Goal: Check status: Check status

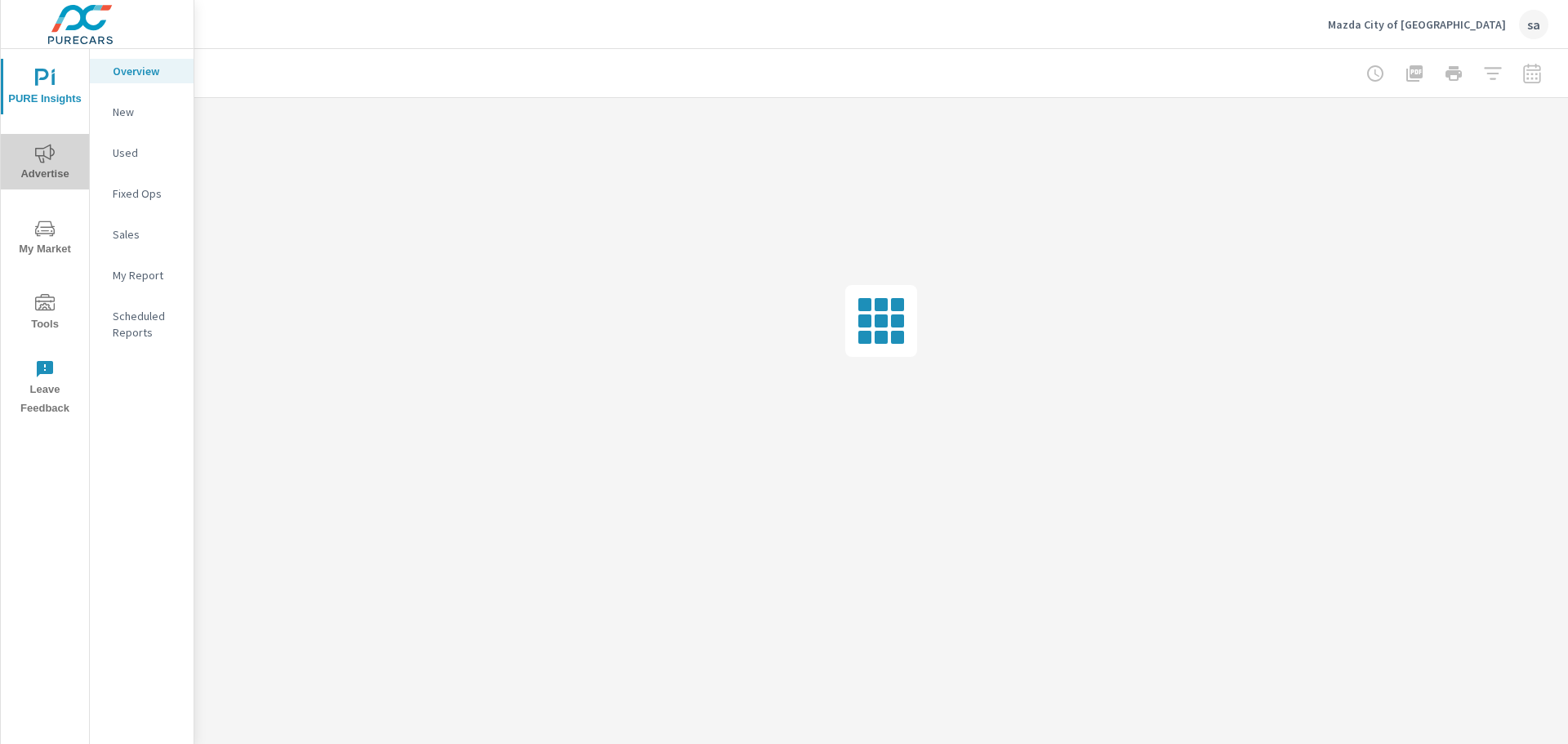
click at [52, 165] on span "Advertise" at bounding box center [44, 163] width 78 height 40
click at [130, 115] on p "Search" at bounding box center [146, 111] width 68 height 16
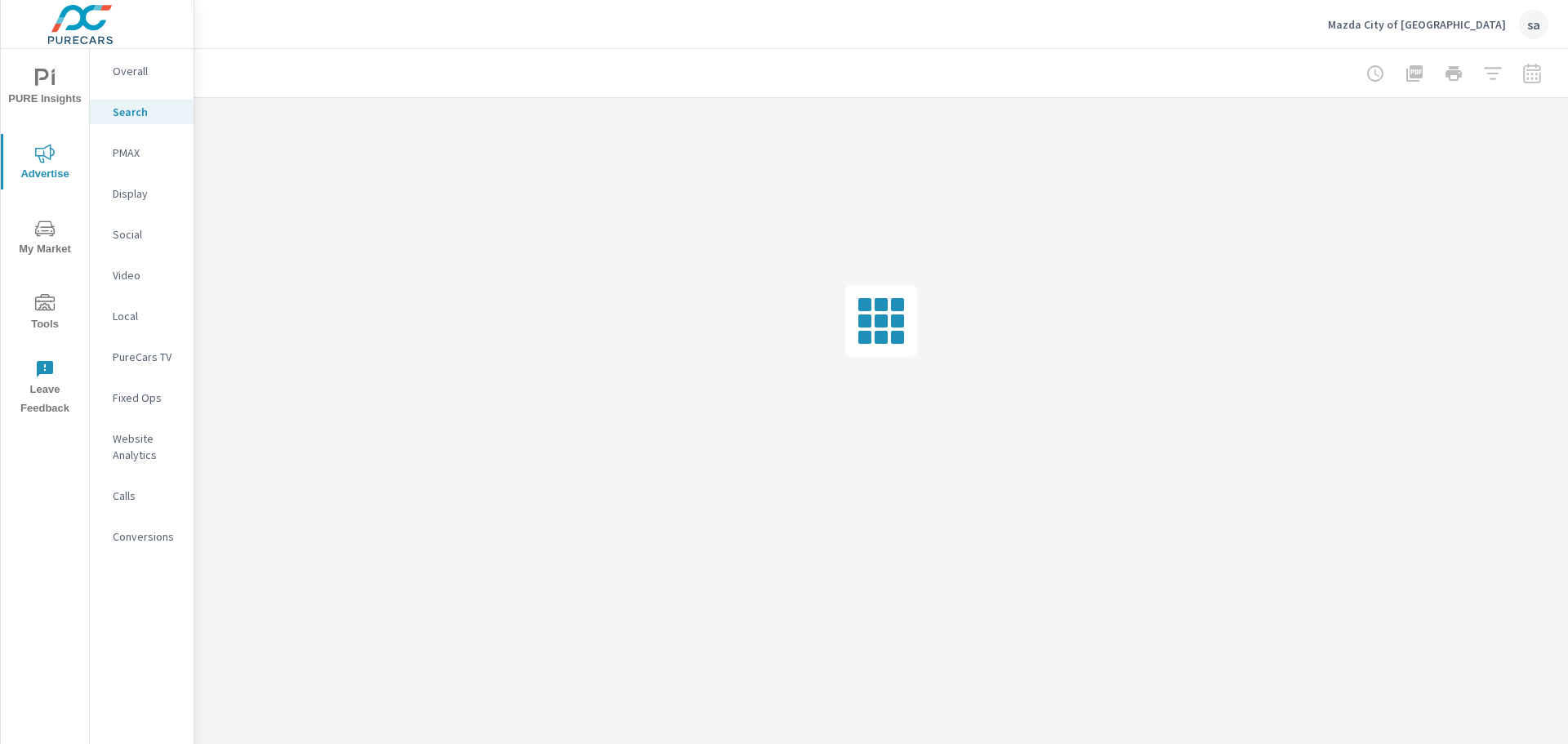
click at [1530, 74] on div at bounding box center [1453, 73] width 190 height 33
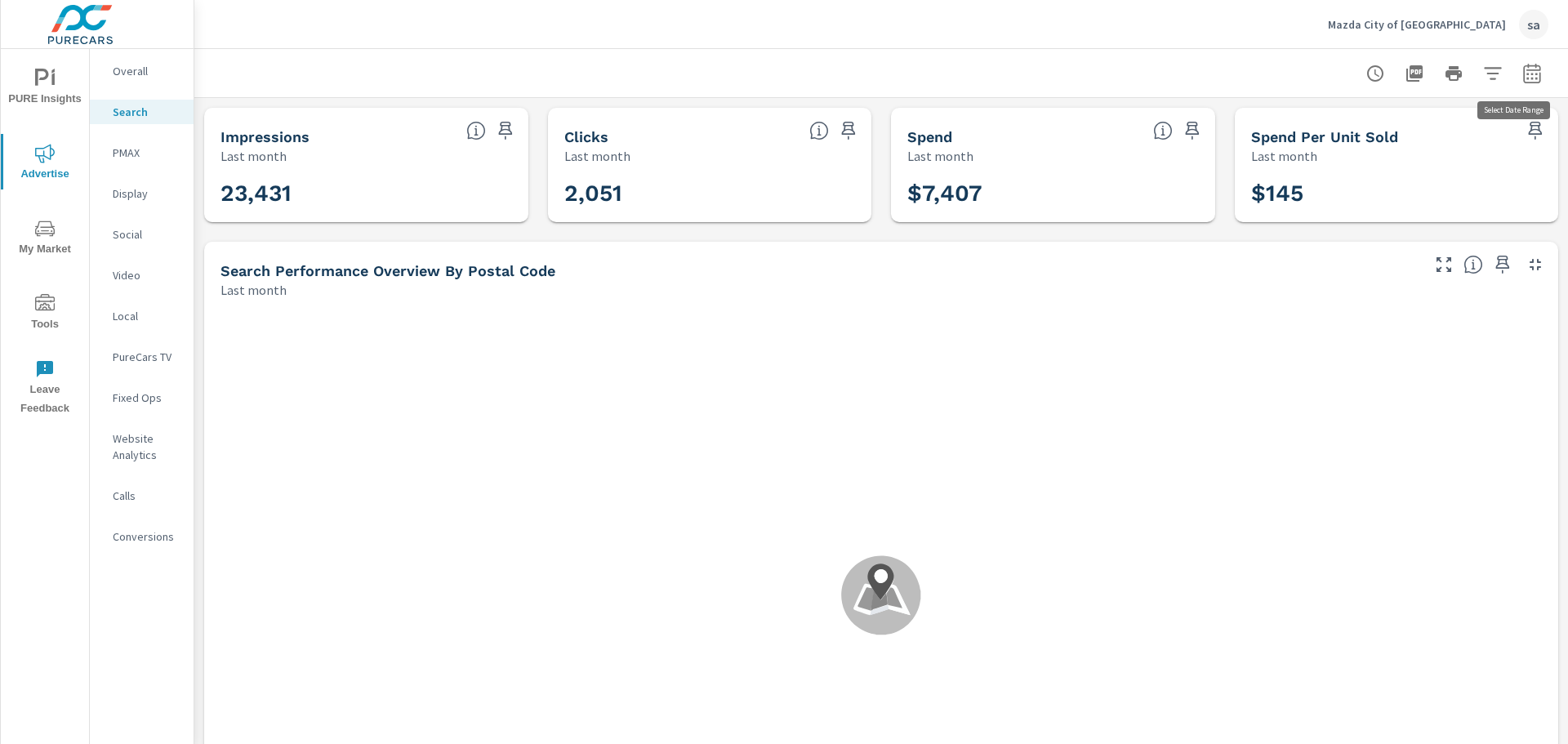
click at [1522, 77] on icon "button" at bounding box center [1531, 73] width 20 height 20
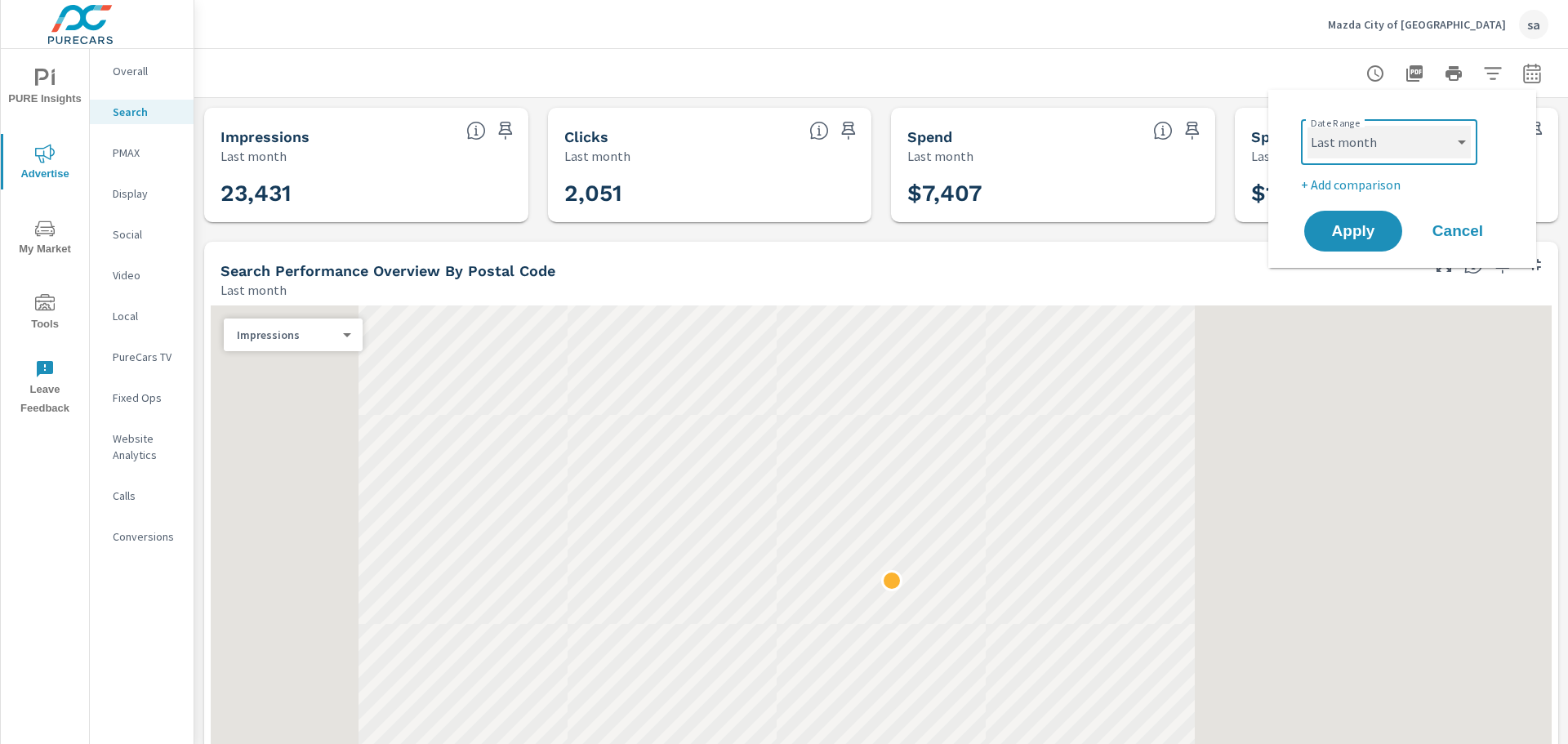
click at [1457, 137] on select "Custom [DATE] Last week Last 7 days Last 14 days Last 30 days Last 45 days Last…" at bounding box center [1389, 142] width 163 height 33
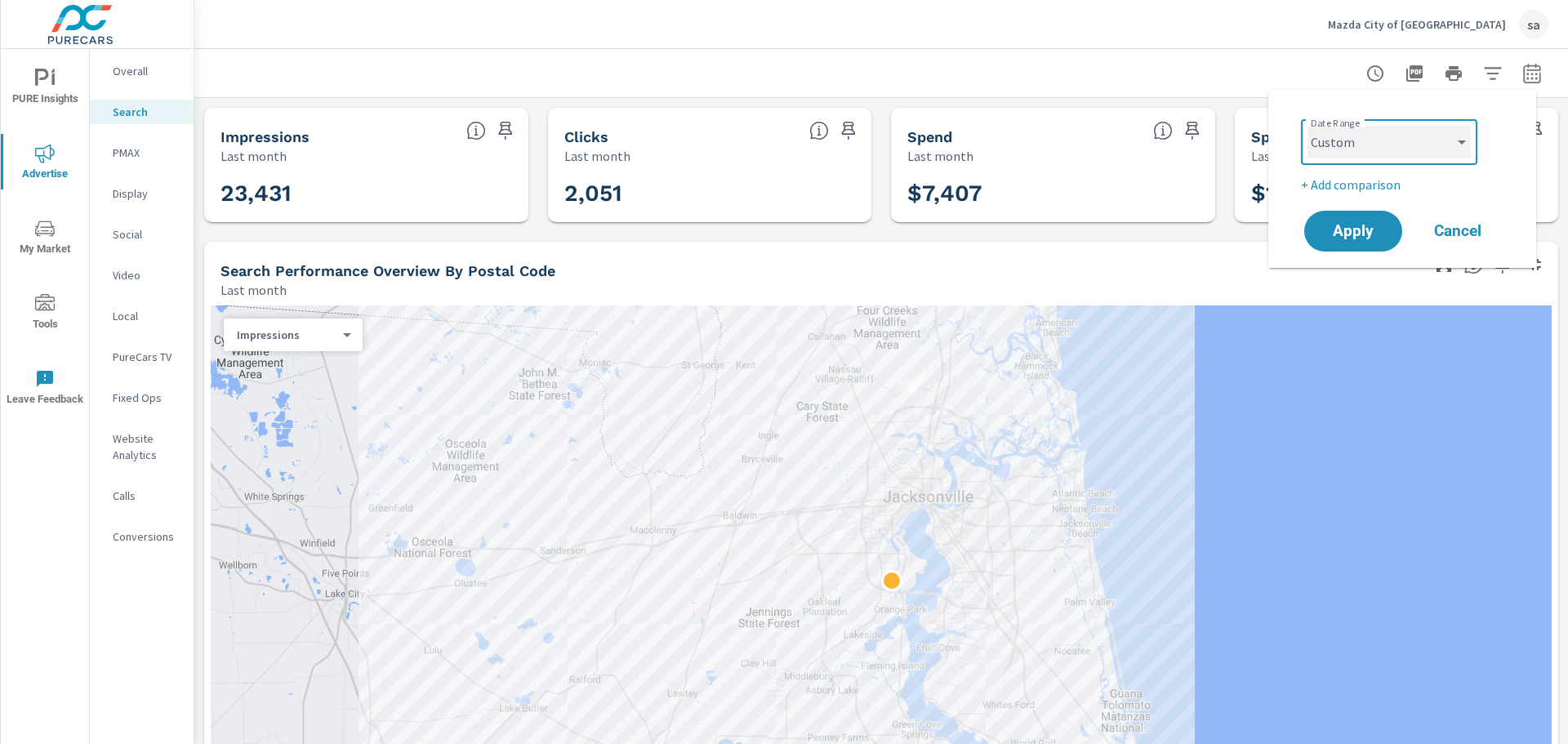
click at [1307, 126] on select "Custom [DATE] Last week Last 7 days Last 14 days Last 30 days Last 45 days Last…" at bounding box center [1389, 142] width 163 height 33
select select "custom"
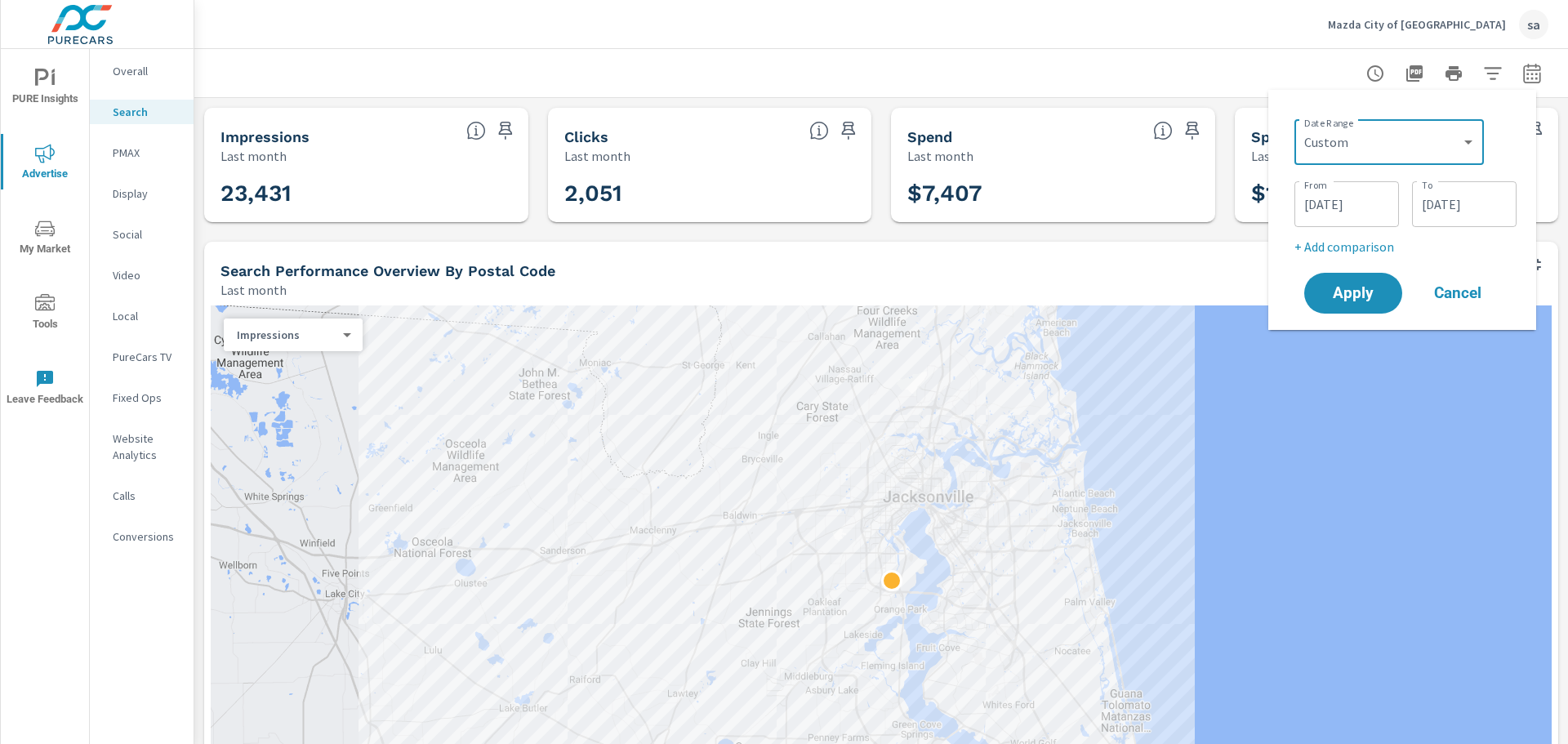
click at [1316, 204] on input "[DATE]" at bounding box center [1345, 204] width 91 height 33
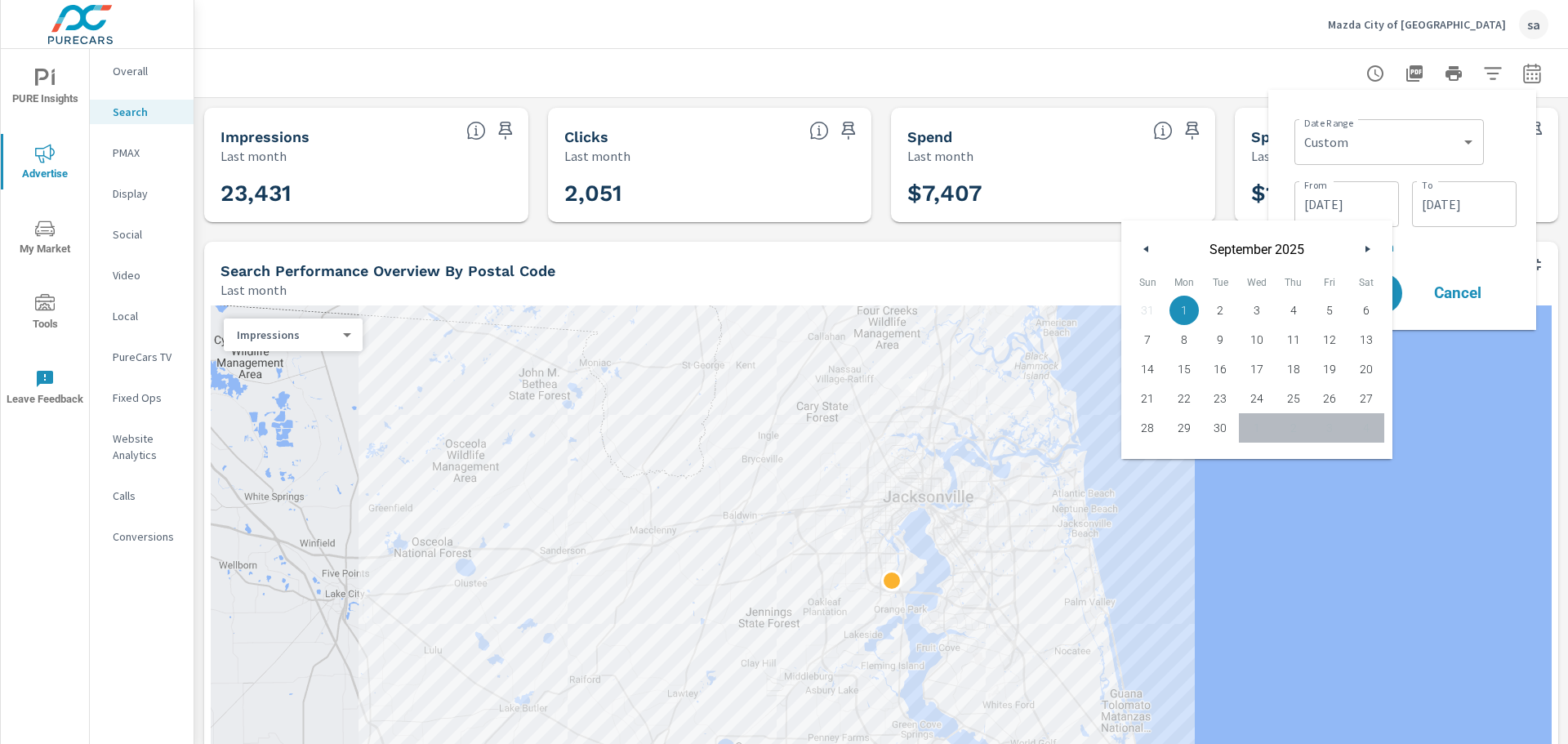
click at [1142, 249] on icon "button" at bounding box center [1144, 249] width 8 height 7
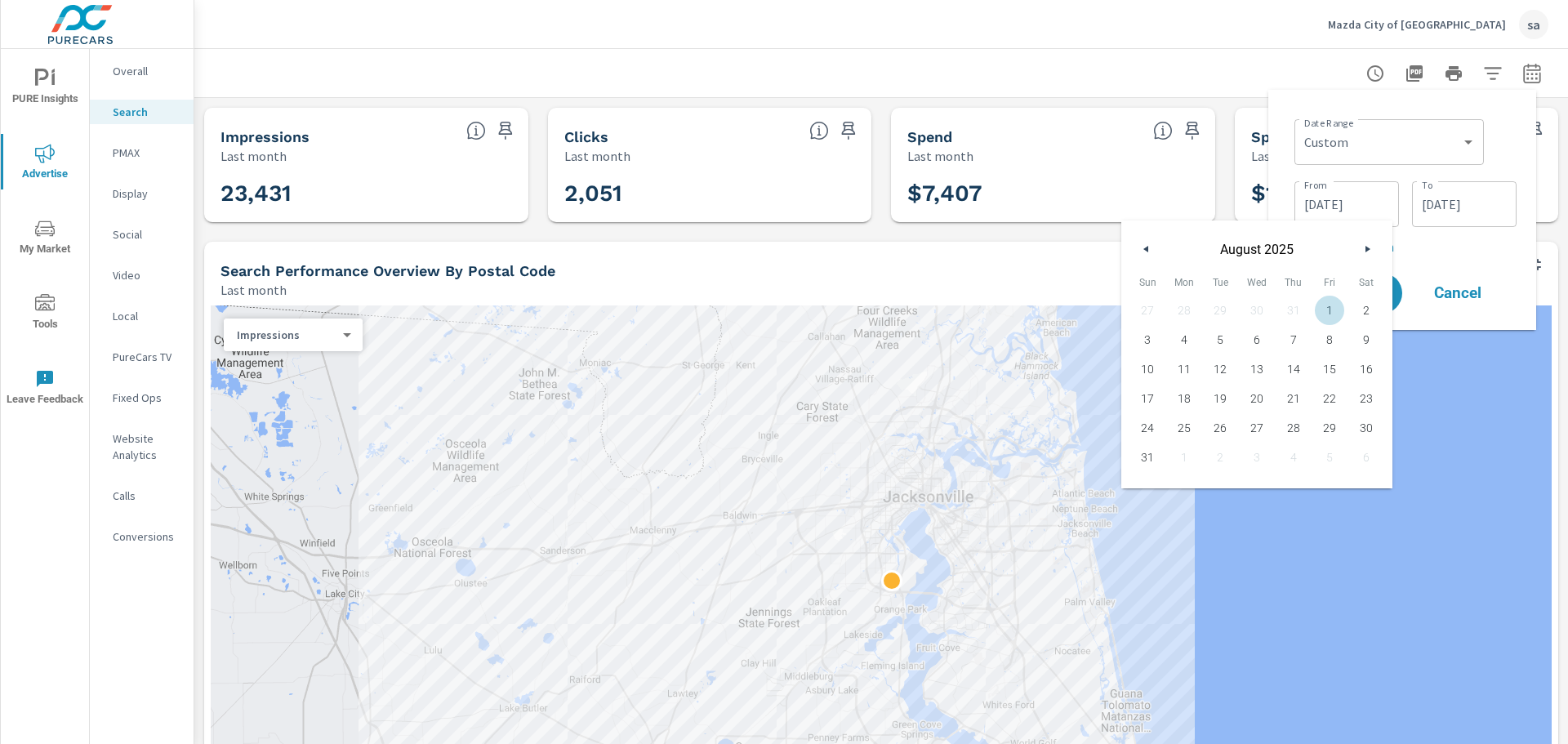
click at [1332, 310] on span "1" at bounding box center [1330, 310] width 37 height 22
type input "[DATE]"
click at [1445, 206] on input "[DATE]" at bounding box center [1463, 204] width 91 height 33
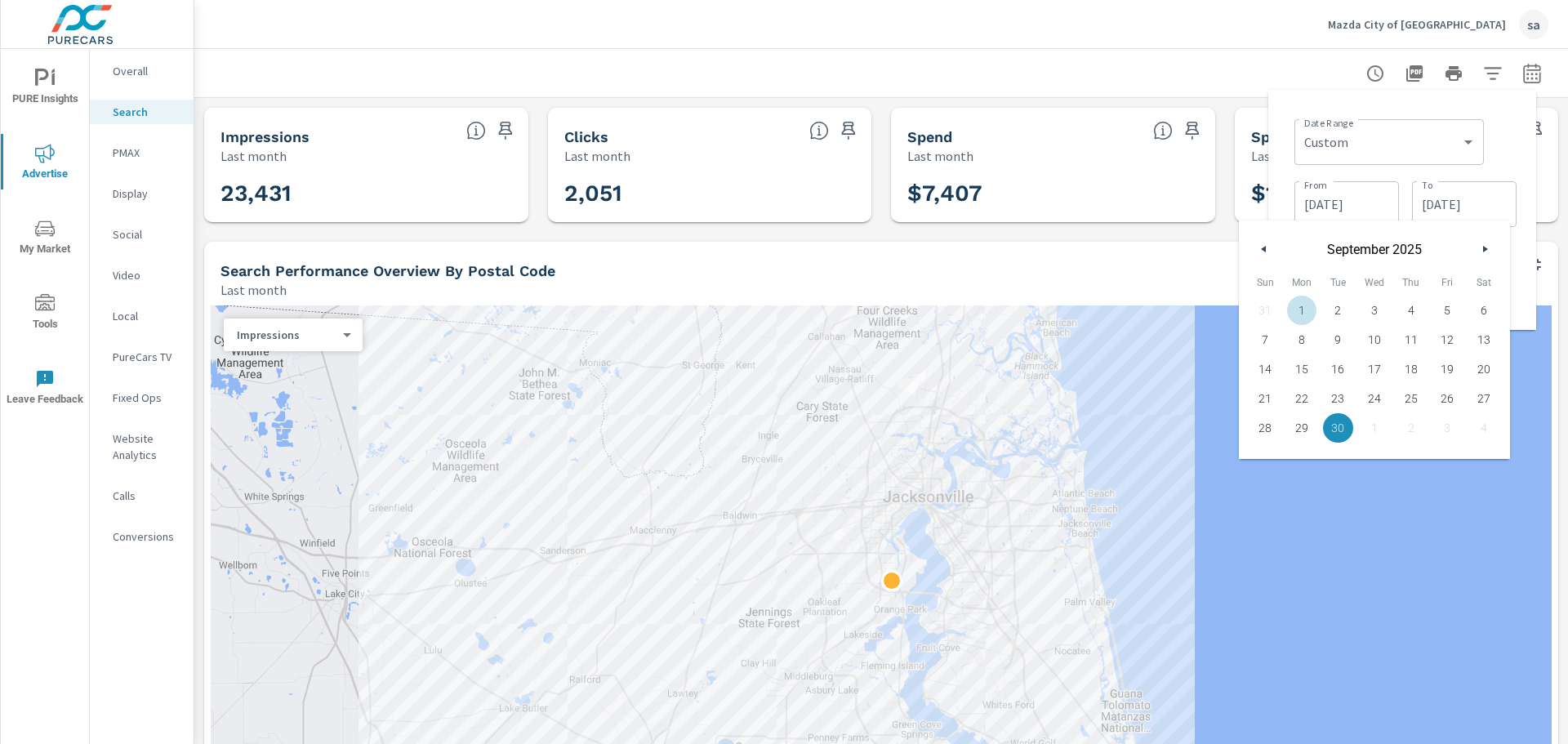
click at [1265, 310] on div "31 1 2 3 4 5 6 7 8 9 10 11 12 13 14 15 16 17 18 19 20 21 22 23 24 25 26 27 28 2…" at bounding box center [1374, 369] width 254 height 147
click at [1268, 250] on button "button" at bounding box center [1264, 249] width 20 height 20
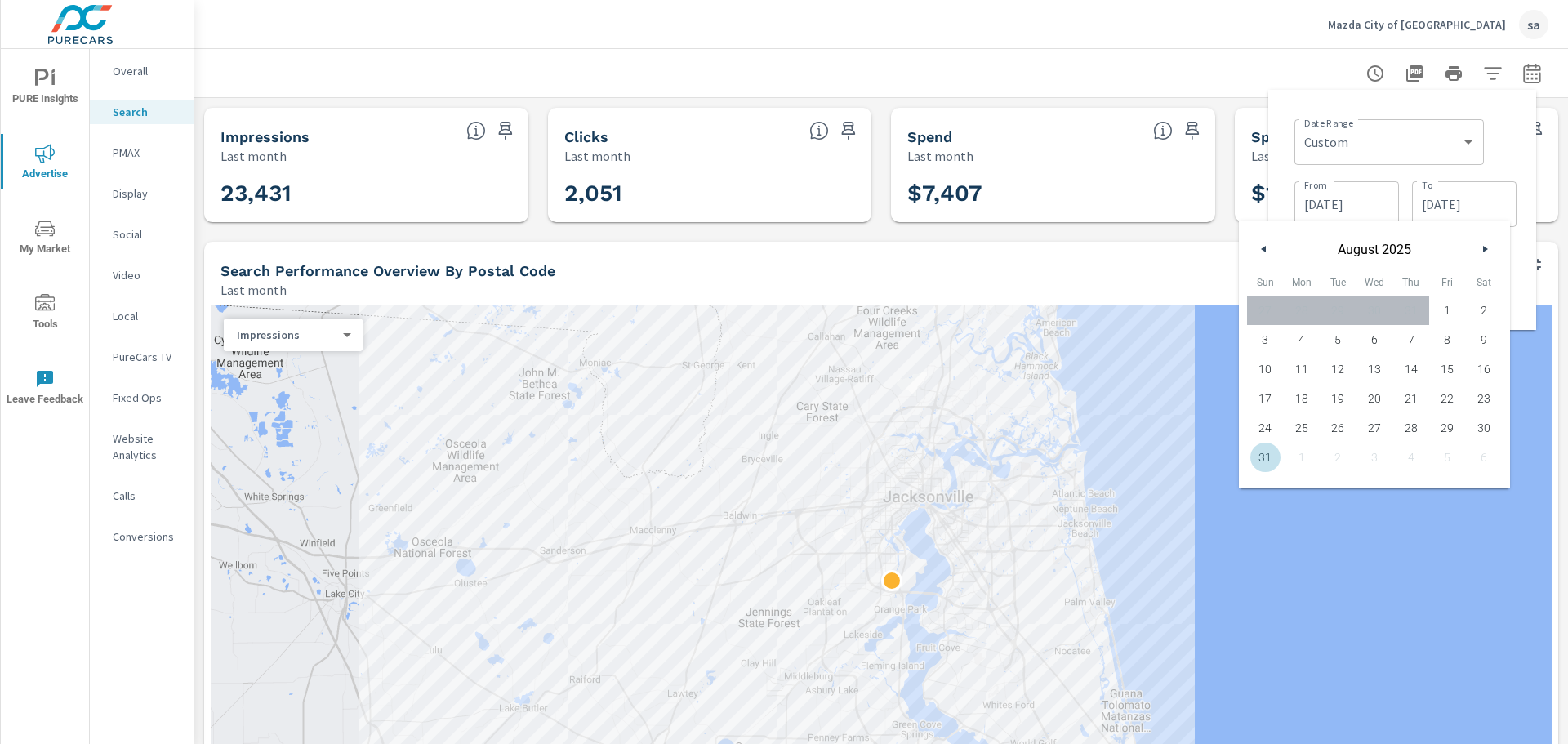
click at [1263, 451] on span "31" at bounding box center [1265, 457] width 37 height 22
type input "[DATE]"
click at [1347, 530] on div at bounding box center [881, 569] width 1341 height 529
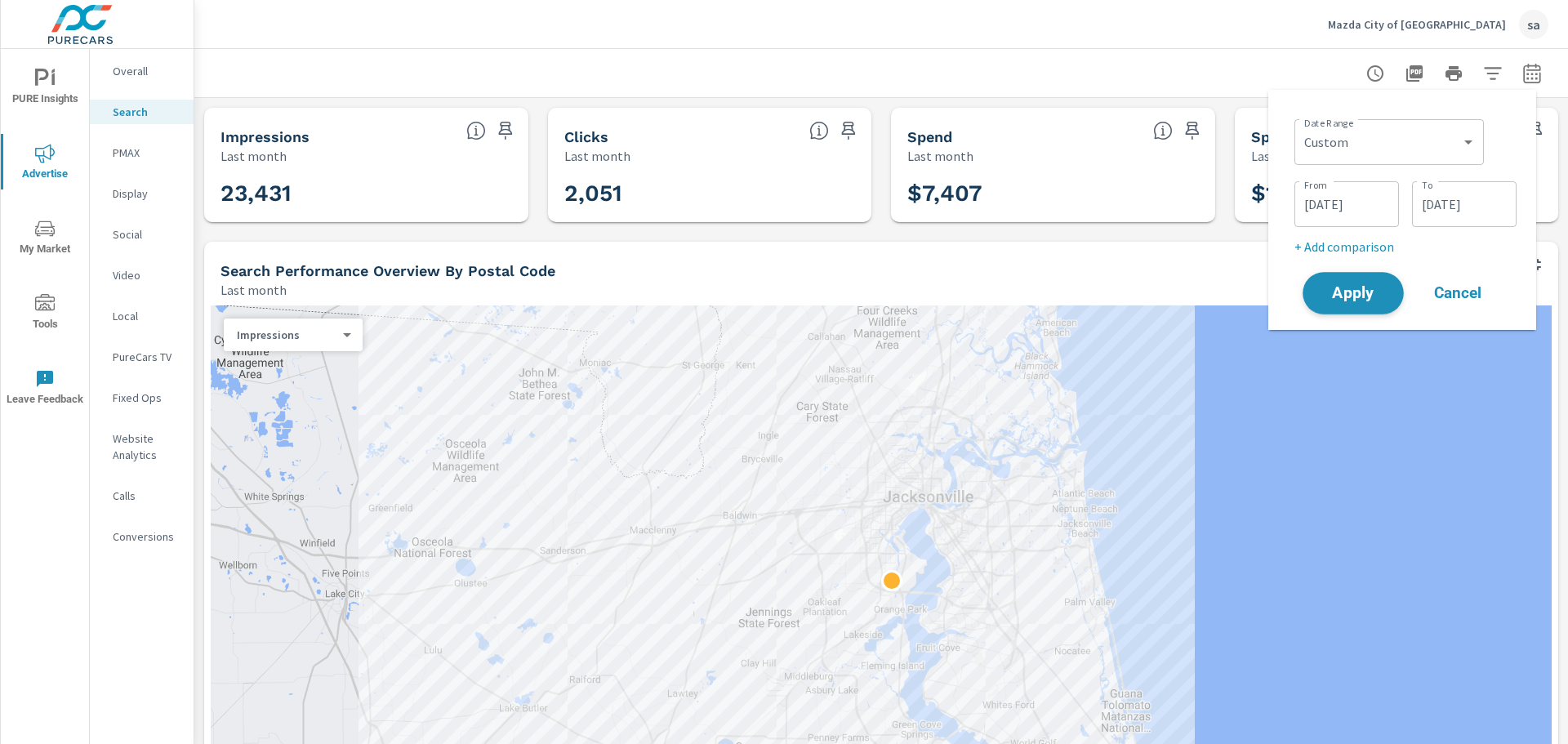
click at [1349, 295] on span "Apply" at bounding box center [1352, 293] width 67 height 16
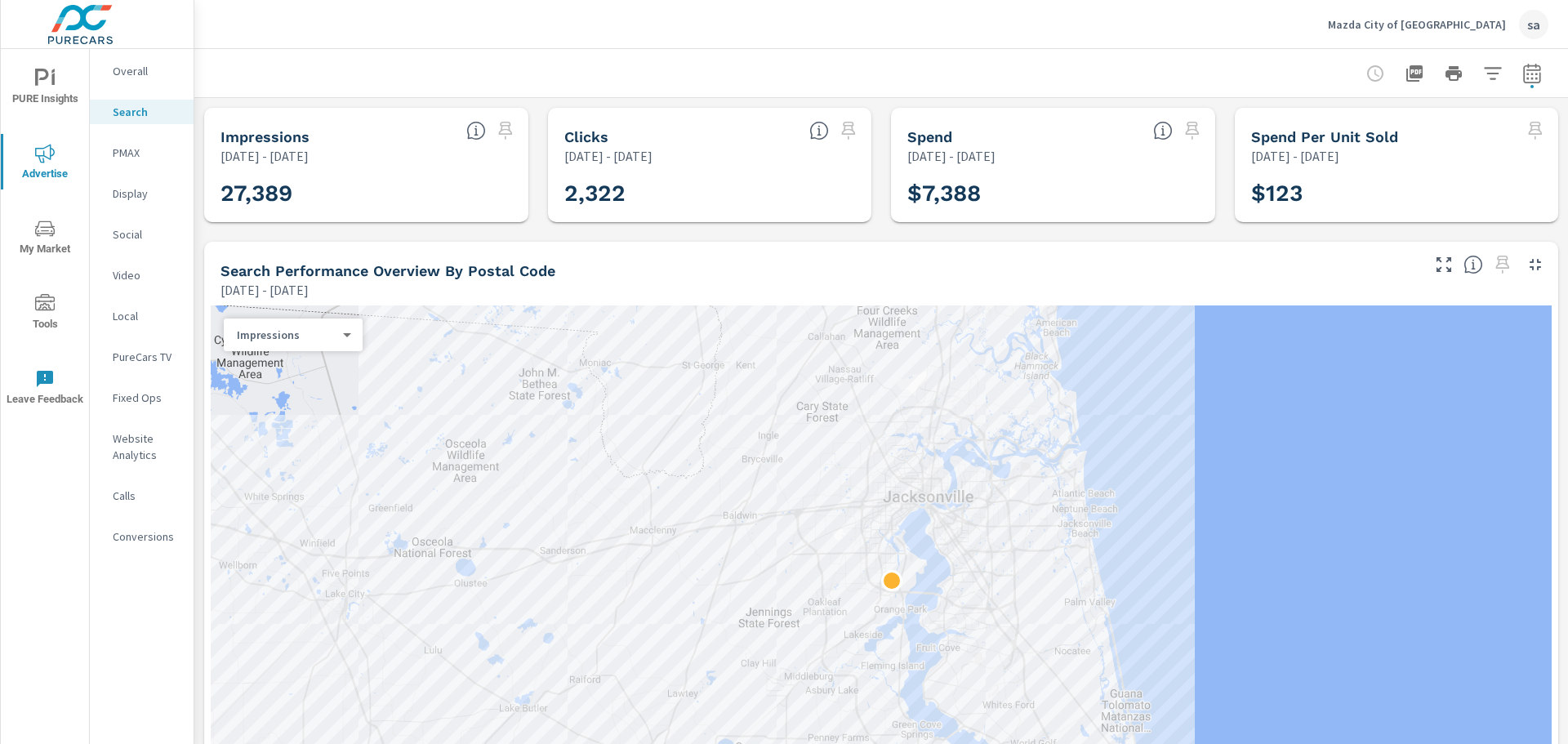
click at [129, 77] on p "Overall" at bounding box center [146, 70] width 68 height 16
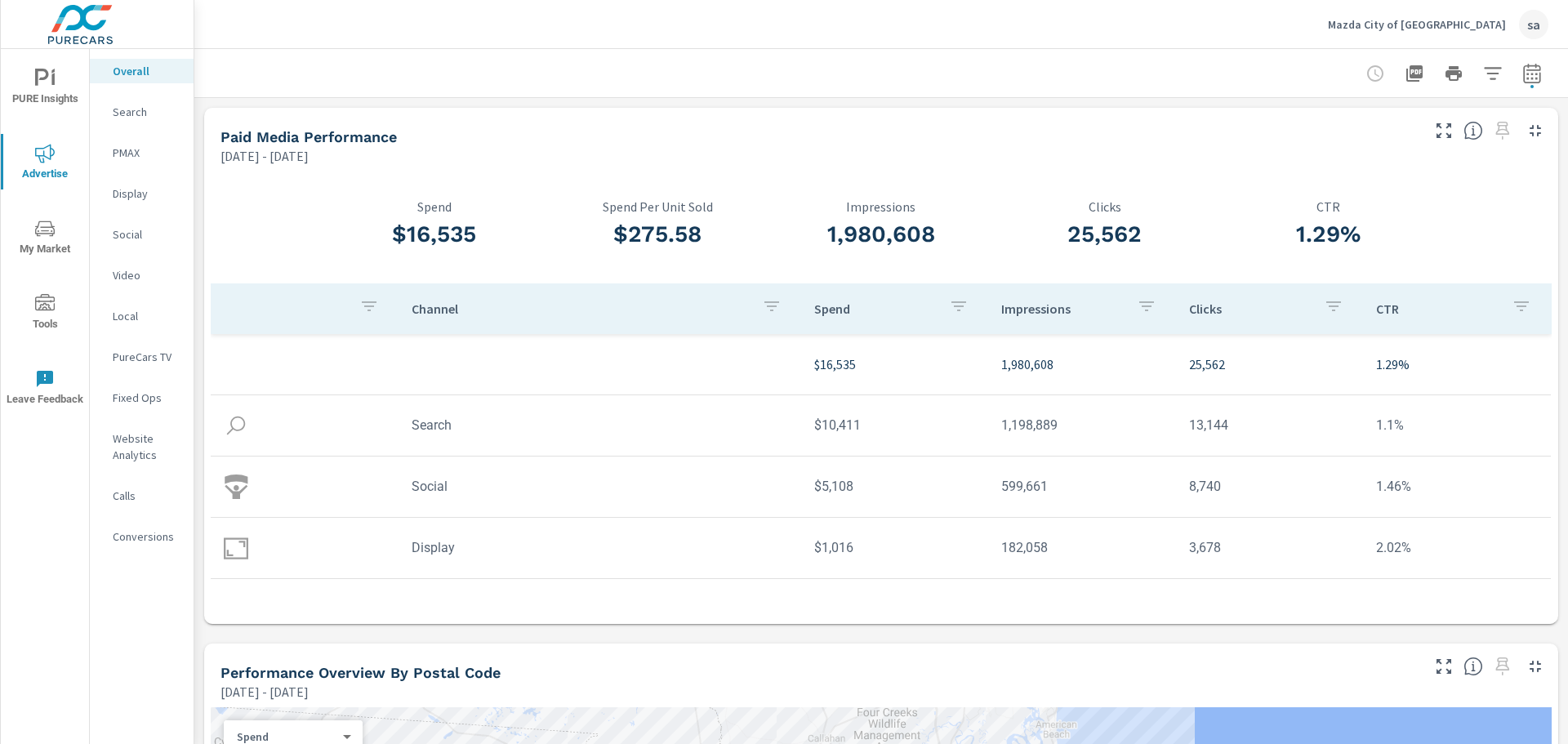
click at [241, 425] on img at bounding box center [236, 426] width 24 height 24
click at [233, 424] on img at bounding box center [236, 426] width 24 height 24
click at [141, 197] on p "Display" at bounding box center [146, 193] width 68 height 16
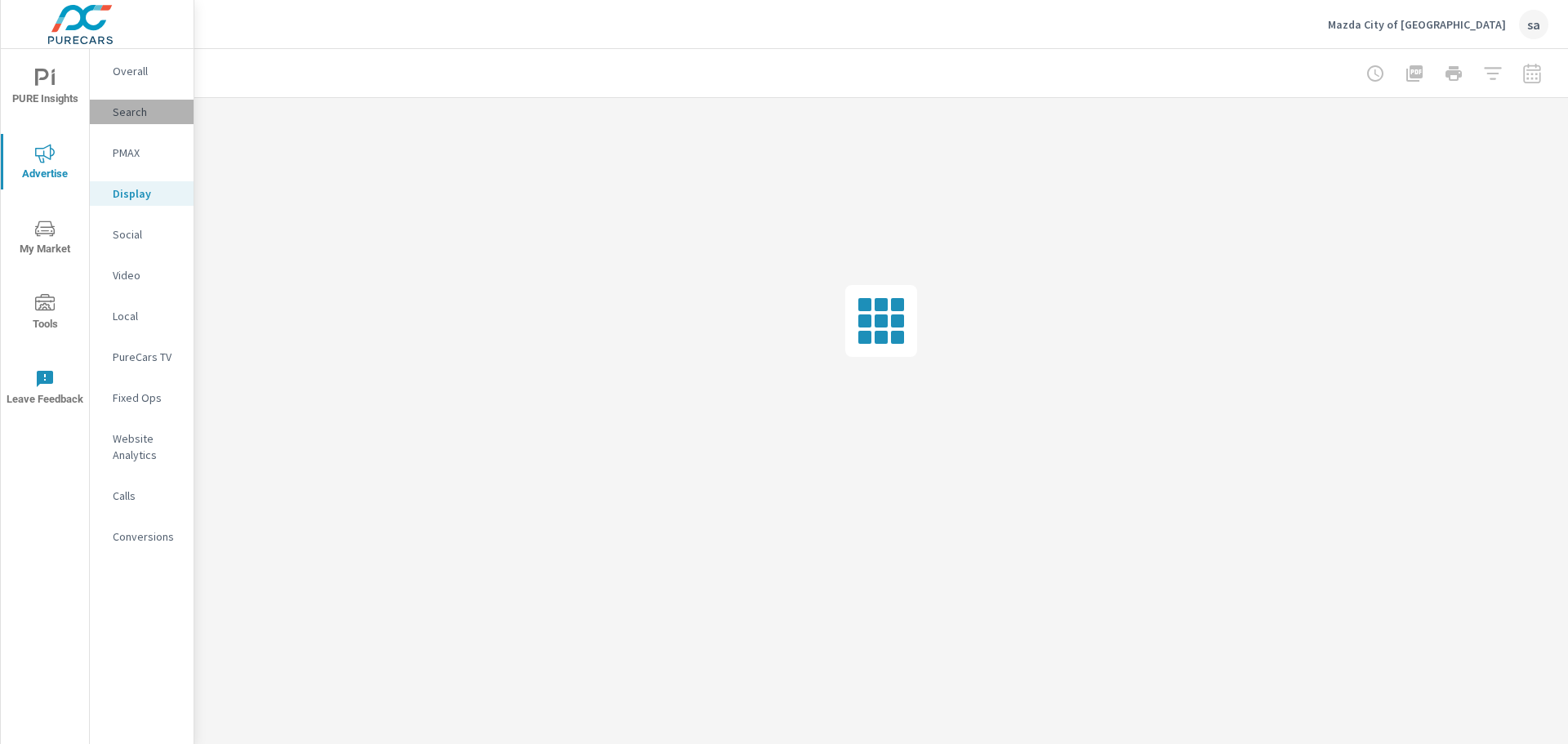
click at [135, 116] on p "Search" at bounding box center [146, 111] width 68 height 16
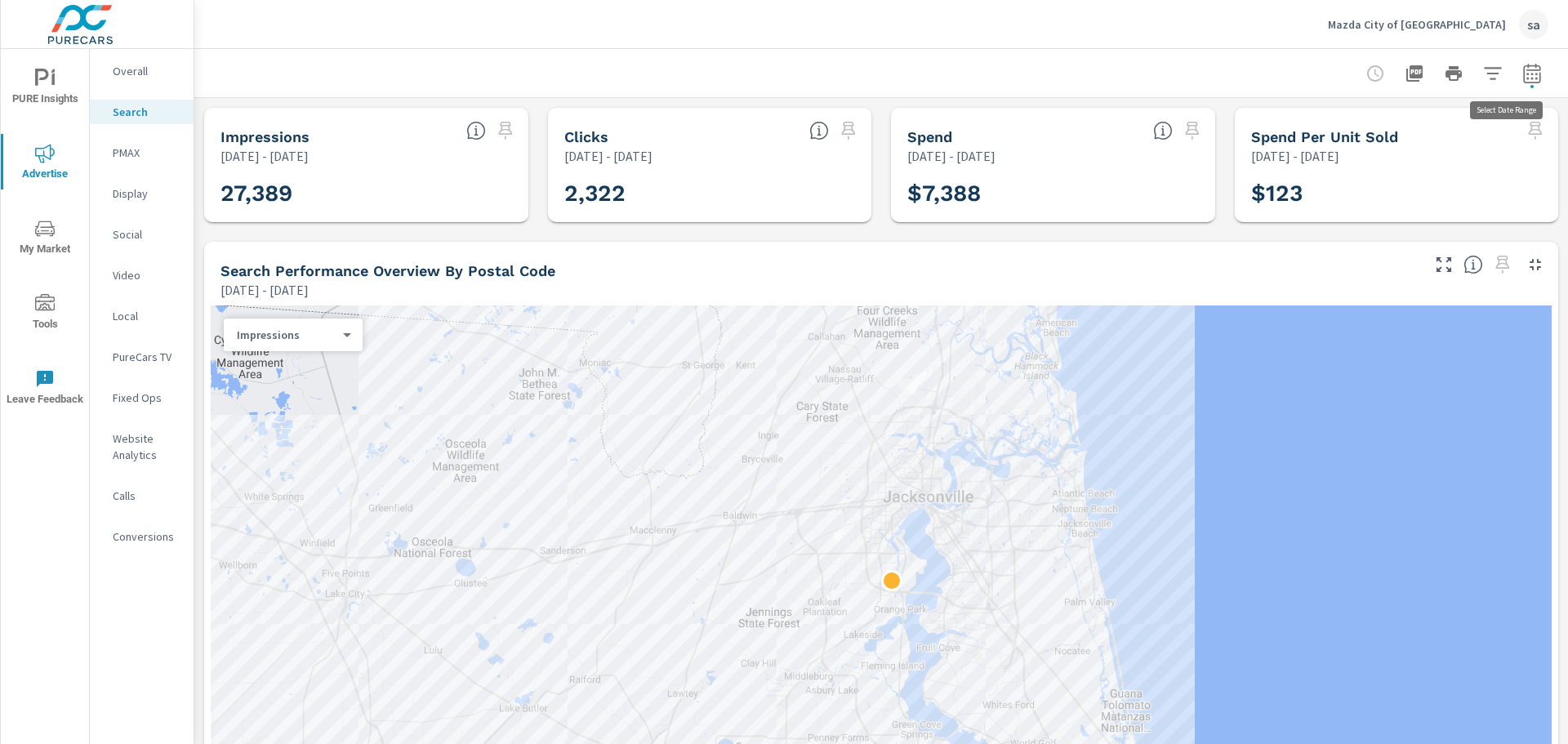
click at [1522, 80] on icon "button" at bounding box center [1531, 73] width 20 height 20
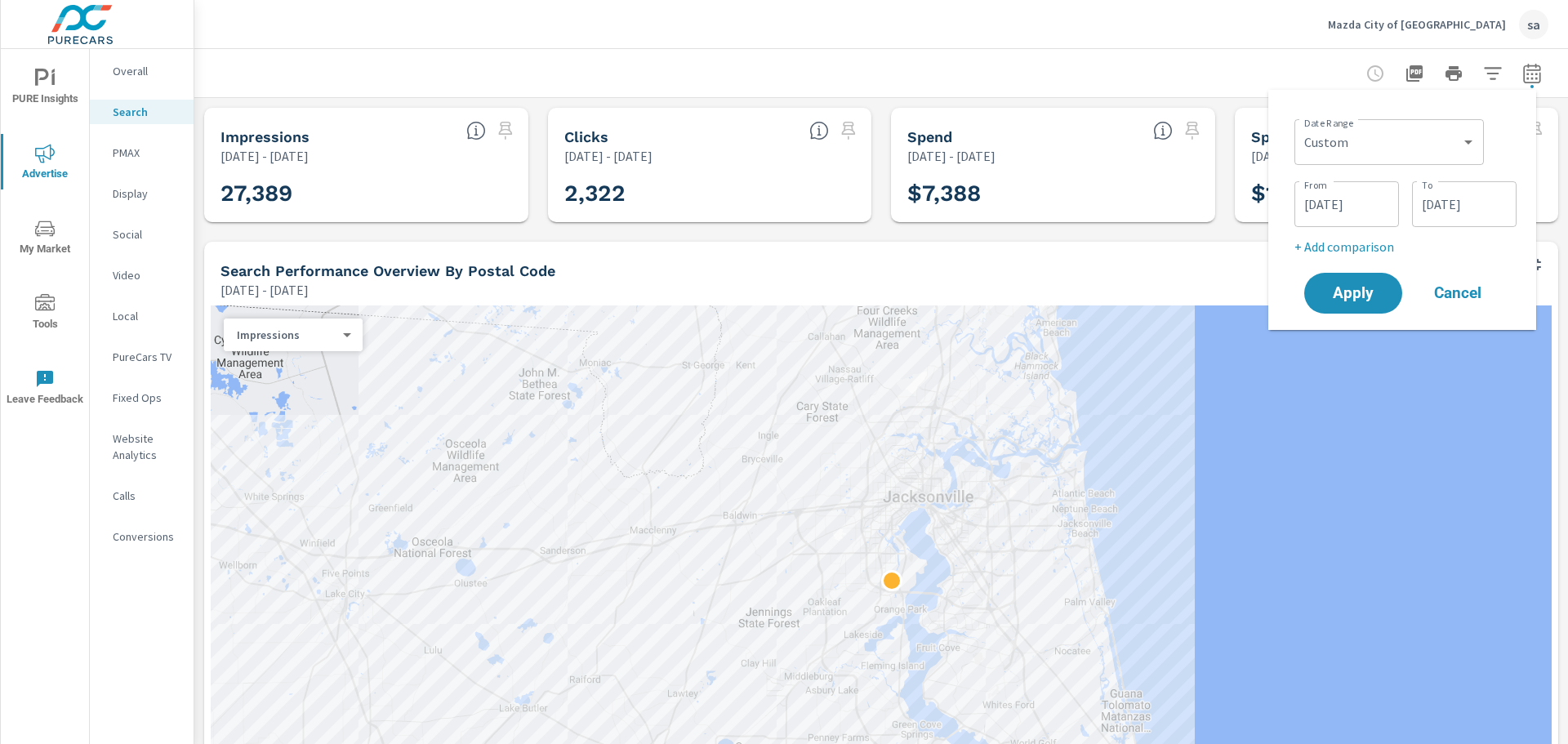
click at [1354, 208] on input "[DATE]" at bounding box center [1345, 204] width 91 height 33
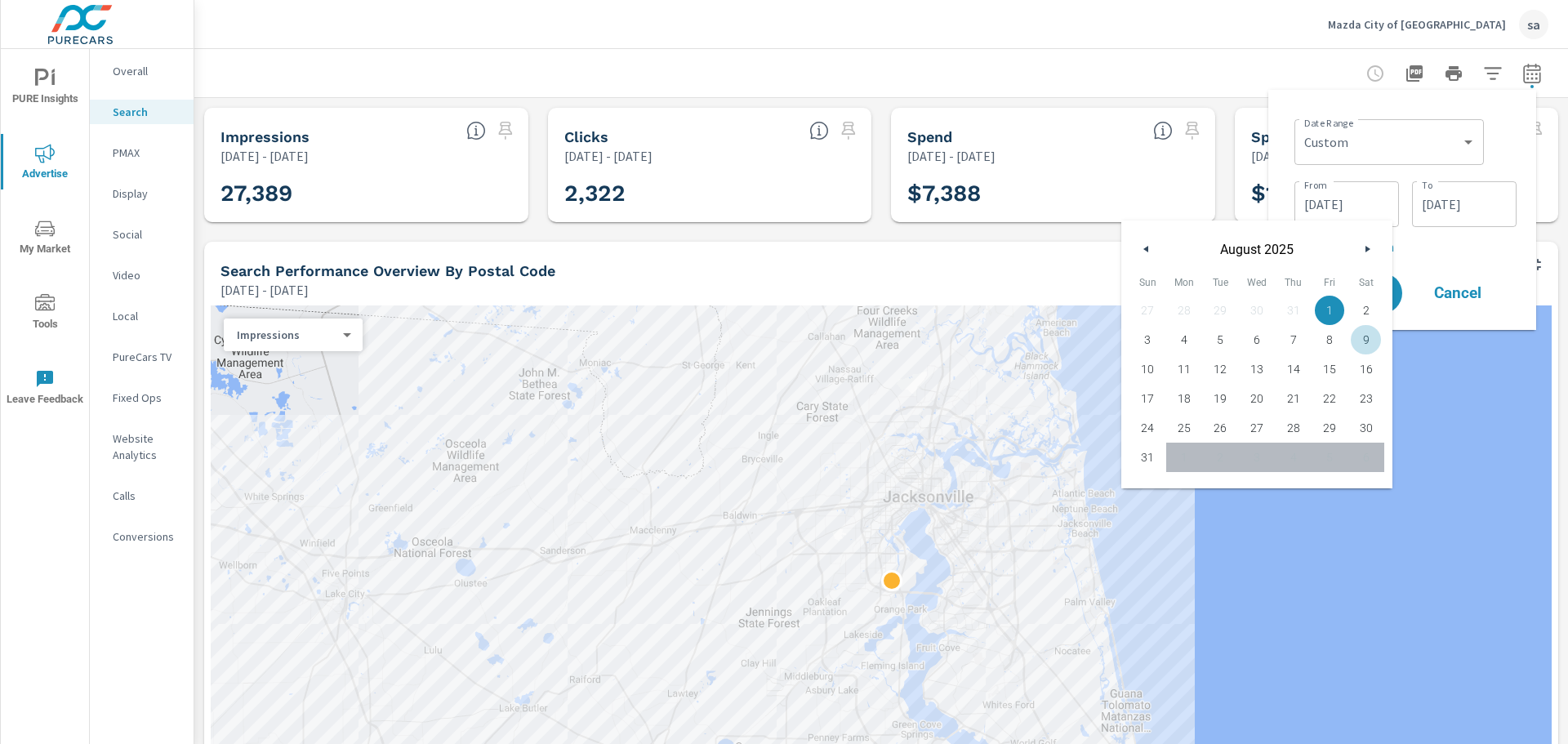
click at [1374, 242] on button "button" at bounding box center [1366, 249] width 20 height 20
click at [1366, 247] on icon "button" at bounding box center [1369, 249] width 8 height 7
click at [1368, 248] on icon "button" at bounding box center [1369, 249] width 8 height 7
drag, startPoint x: 1430, startPoint y: 385, endPoint x: 1444, endPoint y: 347, distance: 40.5
click at [1431, 385] on div at bounding box center [881, 569] width 1341 height 529
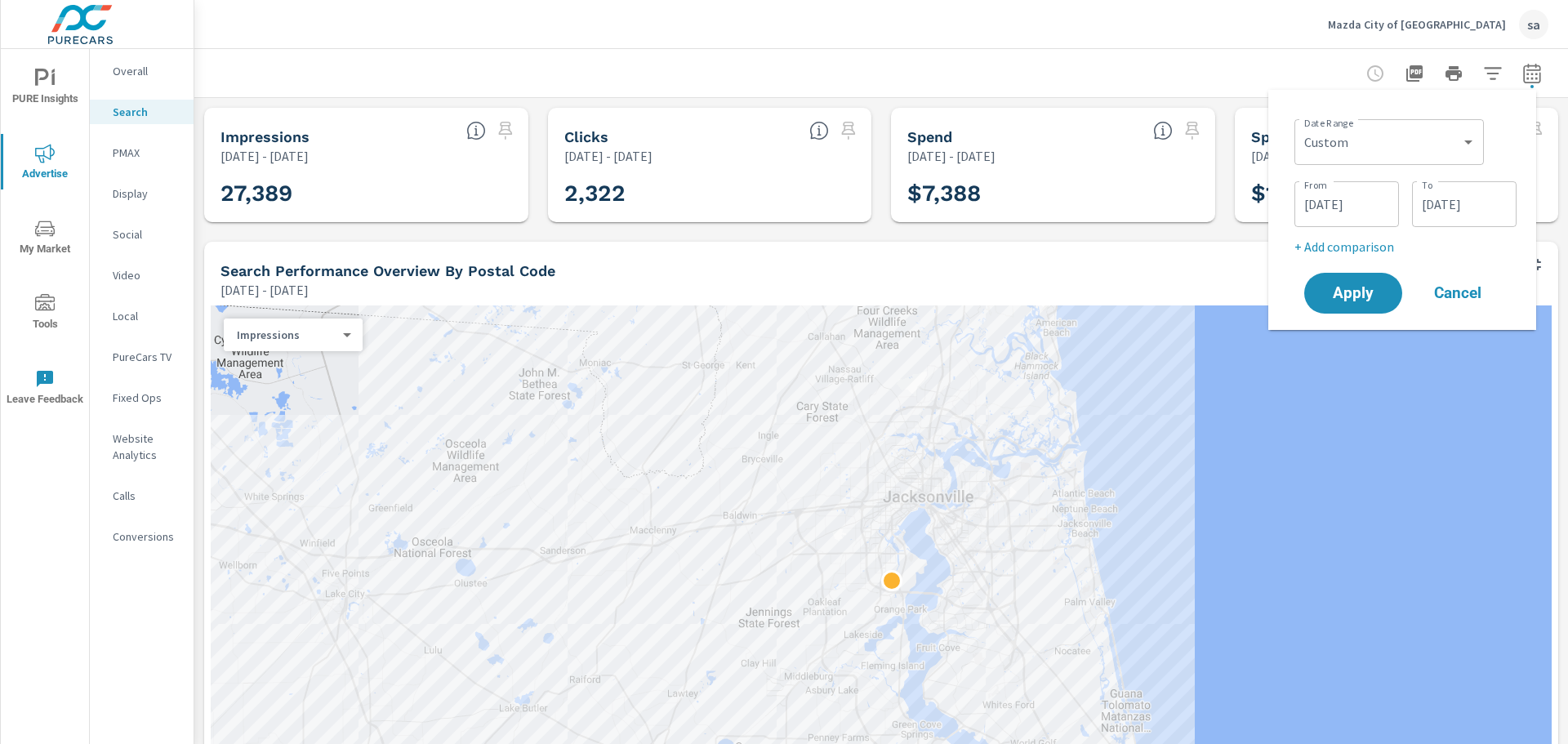
click at [1443, 197] on input "[DATE]" at bounding box center [1463, 204] width 91 height 33
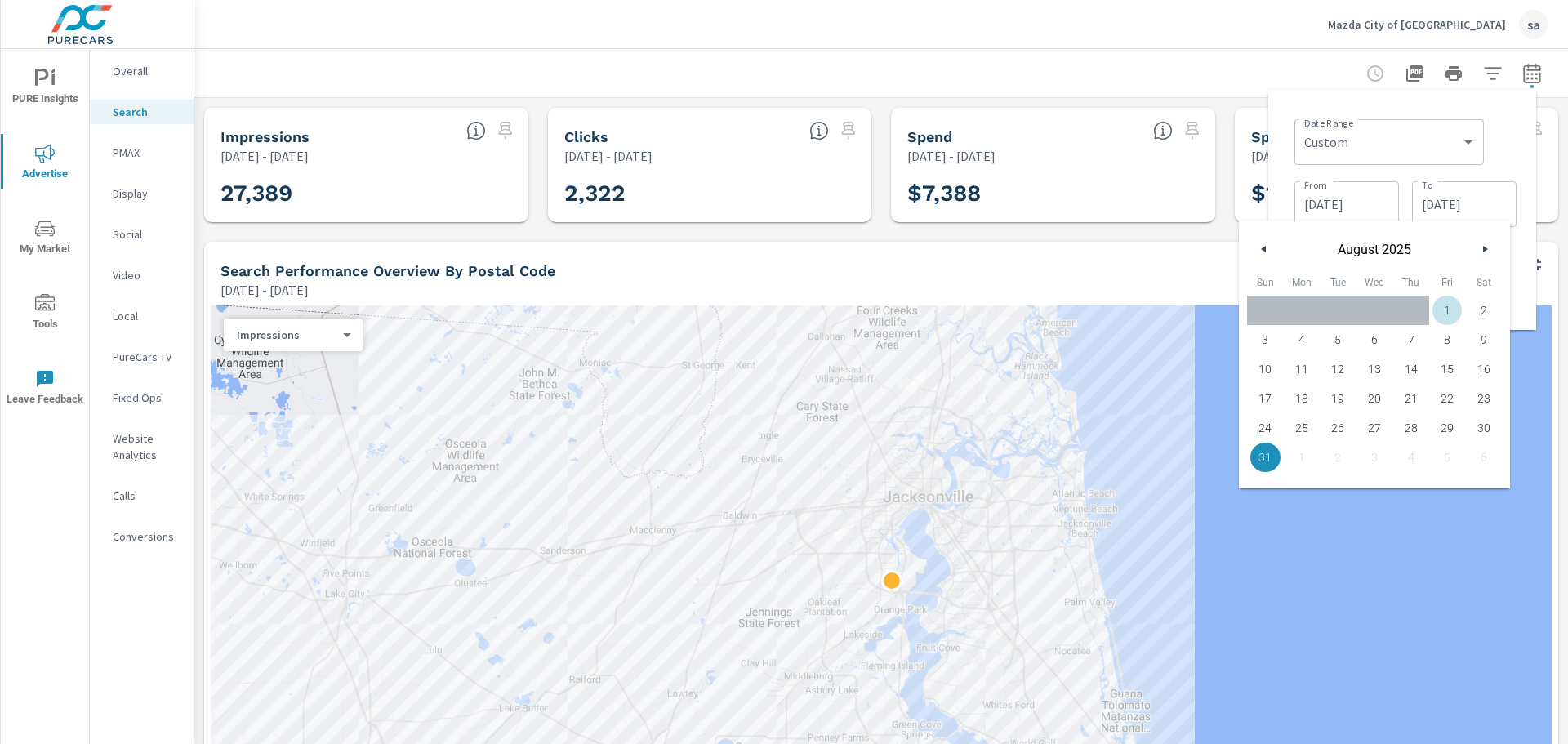
click at [1483, 247] on icon "button" at bounding box center [1486, 249] width 8 height 7
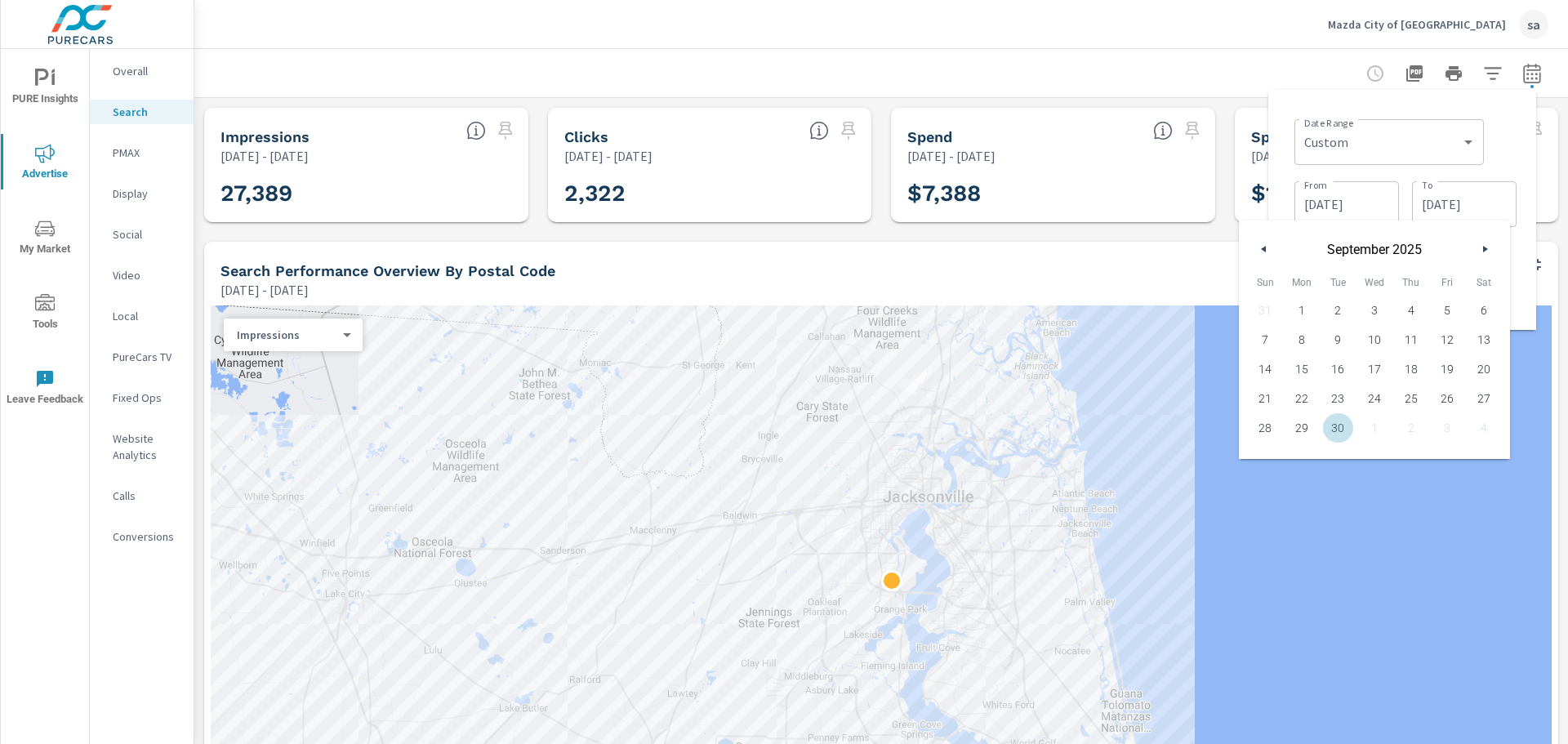
click at [1342, 423] on span "30" at bounding box center [1337, 427] width 37 height 22
type input "[DATE]"
click at [1365, 201] on input "[DATE]" at bounding box center [1345, 204] width 91 height 33
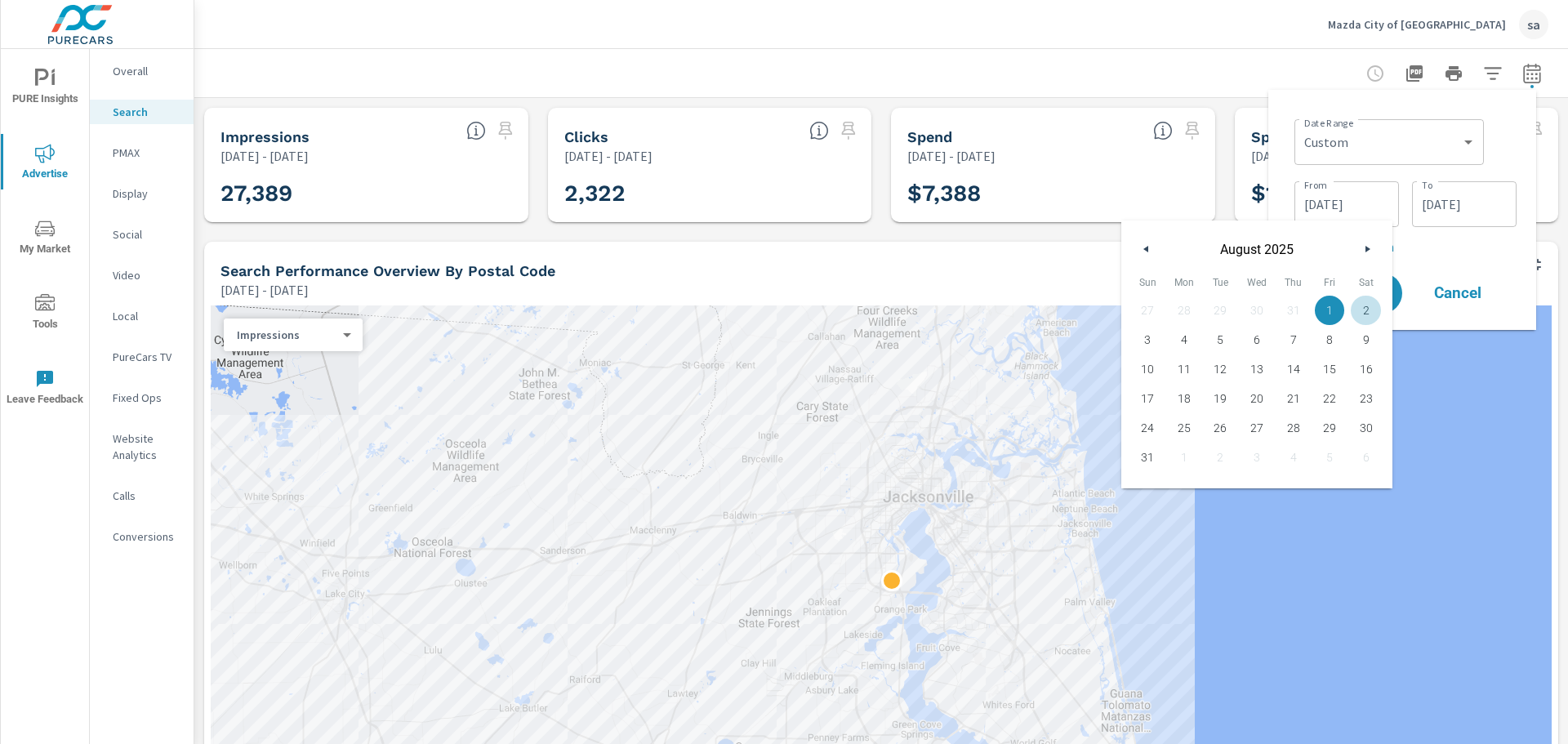
click at [1366, 245] on button "button" at bounding box center [1366, 249] width 20 height 20
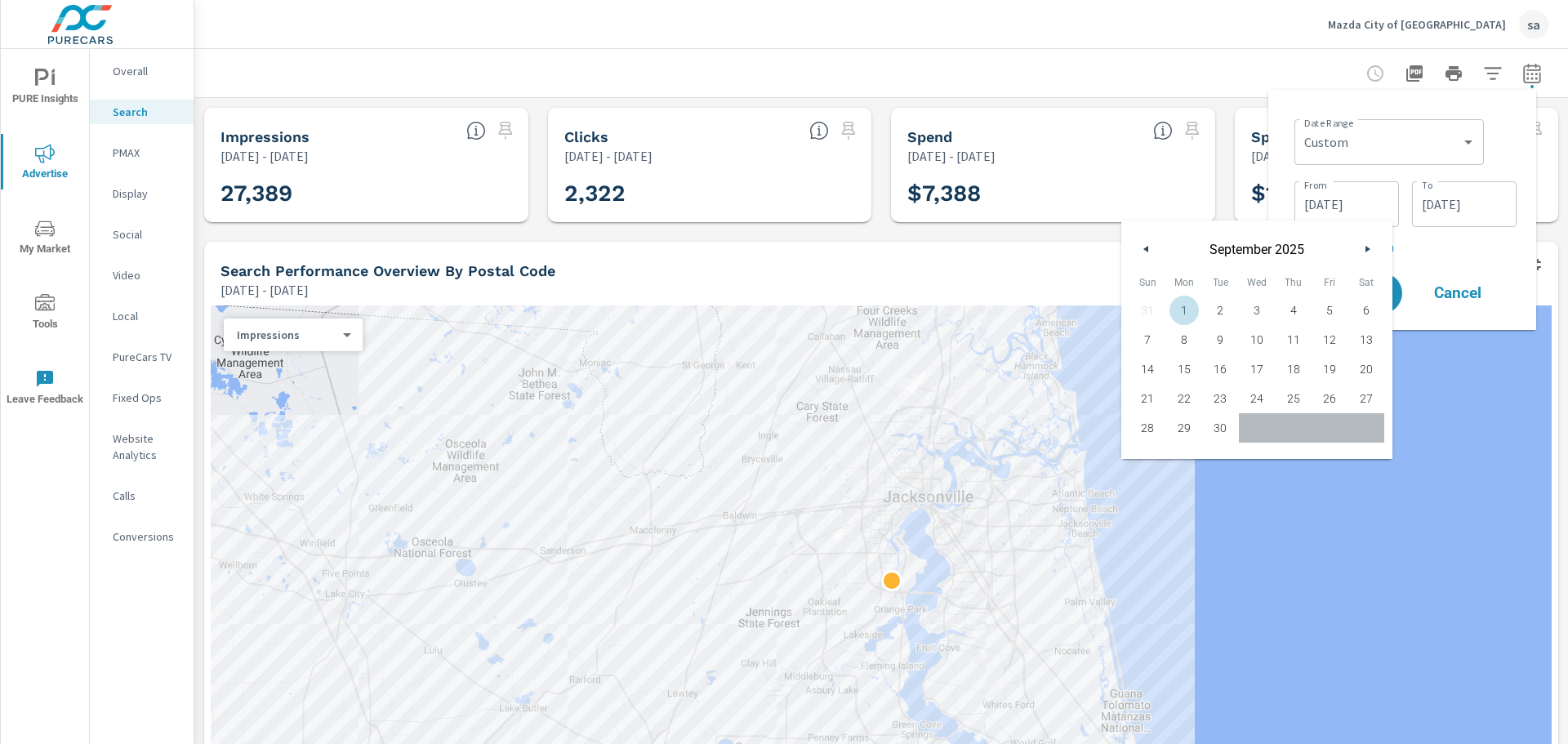
click at [1180, 310] on span "1" at bounding box center [1184, 310] width 37 height 22
type input "[DATE]"
click at [1483, 367] on div at bounding box center [881, 569] width 1341 height 529
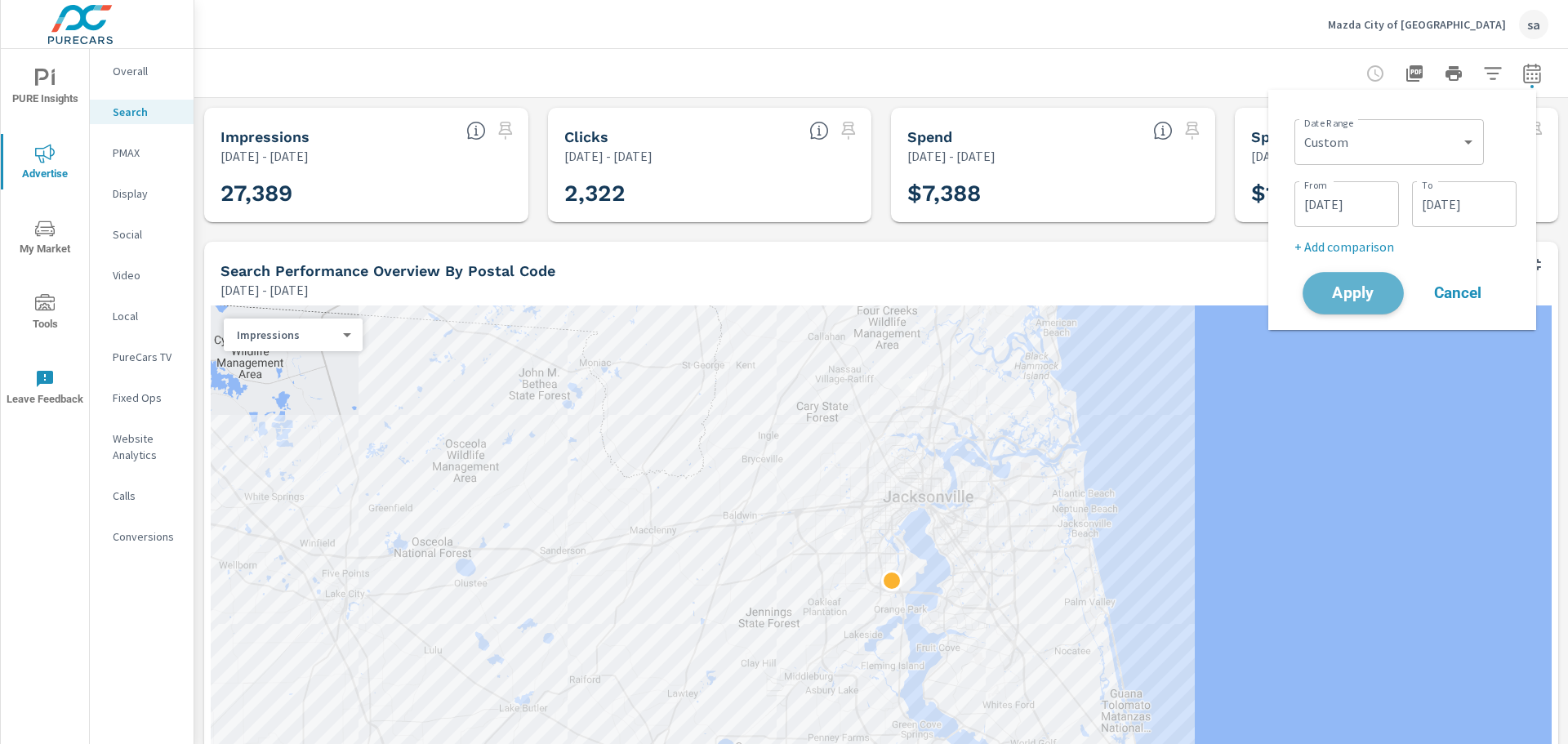
click at [1368, 309] on button "Apply" at bounding box center [1353, 293] width 101 height 42
